Goal: Information Seeking & Learning: Learn about a topic

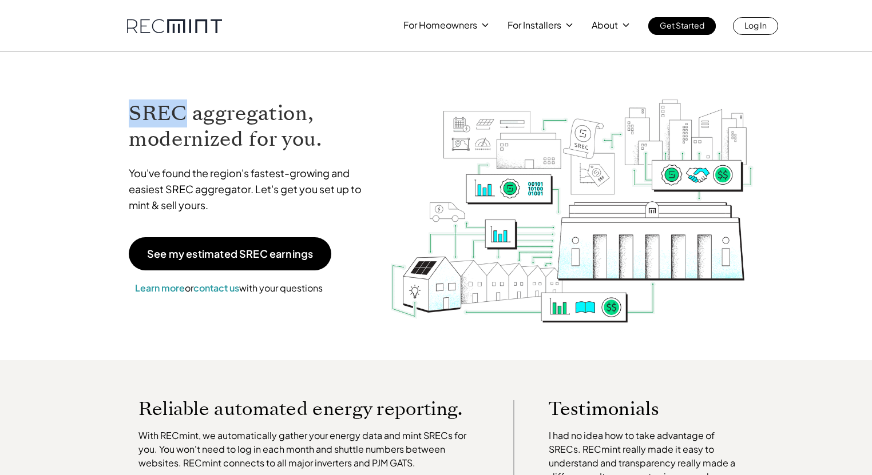
drag, startPoint x: 129, startPoint y: 117, endPoint x: 183, endPoint y: 114, distance: 54.4
click at [183, 114] on h1 "SREC aggregation, modernized for you." at bounding box center [251, 126] width 244 height 51
click at [362, 110] on h1 "SREC aggregation, modernized for you." at bounding box center [251, 126] width 244 height 51
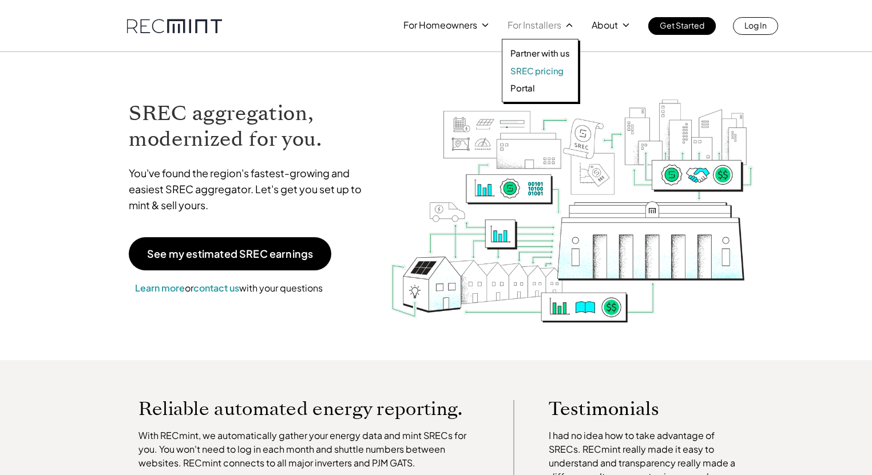
click at [540, 69] on p "SREC pricing" at bounding box center [536, 70] width 53 height 11
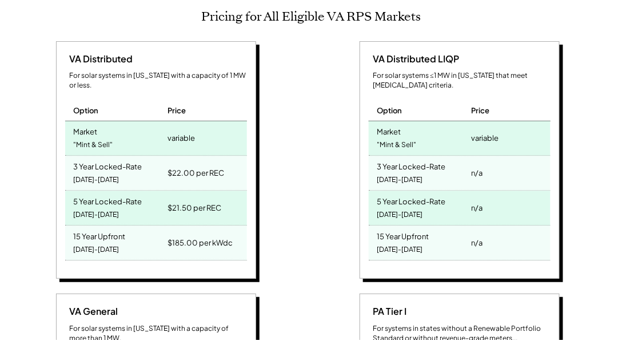
scroll to position [523, 0]
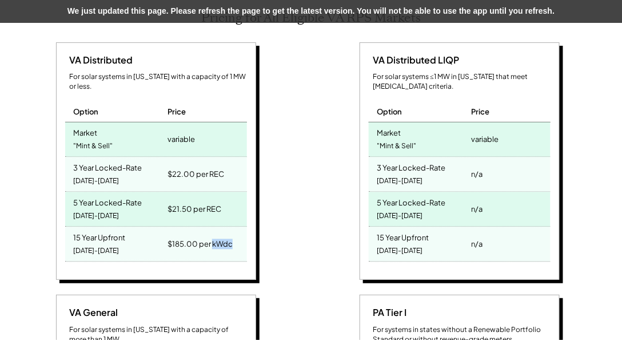
drag, startPoint x: 240, startPoint y: 229, endPoint x: 213, endPoint y: 227, distance: 27.6
click at [213, 227] on div "$185.00 per kWdc" at bounding box center [206, 244] width 82 height 34
click at [213, 236] on div "$185.00 per kWdc" at bounding box center [200, 244] width 65 height 16
drag, startPoint x: 232, startPoint y: 227, endPoint x: 64, endPoint y: 220, distance: 168.3
click at [64, 220] on div "VA Distributed For solar systems in Virginia with a capacity of 1 MW or less. O…" at bounding box center [156, 161] width 200 height 238
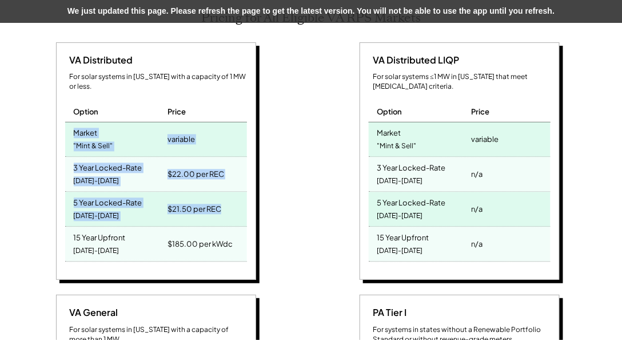
drag, startPoint x: 232, startPoint y: 199, endPoint x: 51, endPoint y: 113, distance: 200.4
click at [51, 113] on div "VA Distributed For solar systems in Virginia with a capacity of 1 MW or less. O…" at bounding box center [157, 162] width 292 height 241
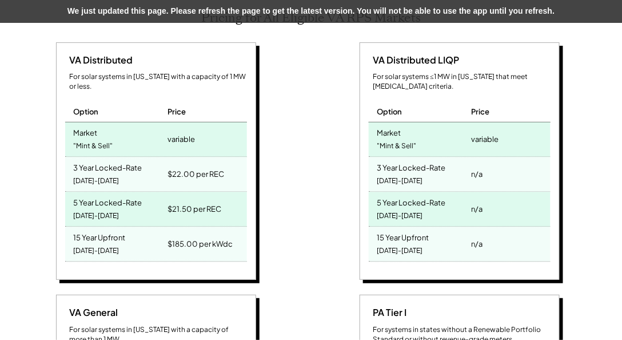
click at [253, 241] on div "VA Distributed For solar systems in Virginia with a capacity of 1 MW or less. O…" at bounding box center [156, 161] width 200 height 238
drag, startPoint x: 235, startPoint y: 230, endPoint x: 50, endPoint y: 218, distance: 185.2
click at [50, 218] on div "VA Distributed For solar systems in Virginia with a capacity of 1 MW or less. O…" at bounding box center [157, 162] width 292 height 241
click at [248, 241] on div "VA Distributed For solar systems in Virginia with a capacity of 1 MW or less. O…" at bounding box center [156, 161] width 200 height 238
